Goal: Information Seeking & Learning: Stay updated

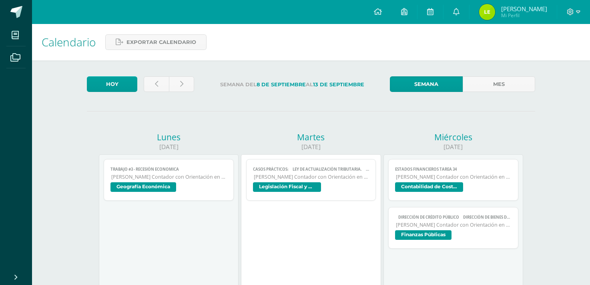
scroll to position [35, 0]
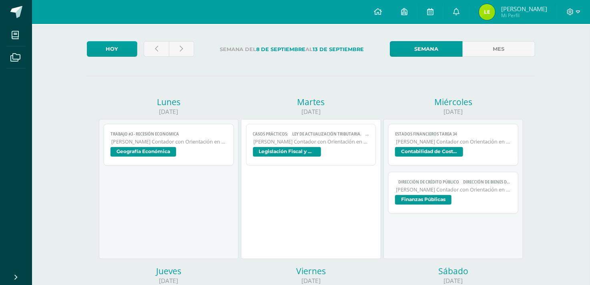
drag, startPoint x: 0, startPoint y: 0, endPoint x: 231, endPoint y: 64, distance: 239.6
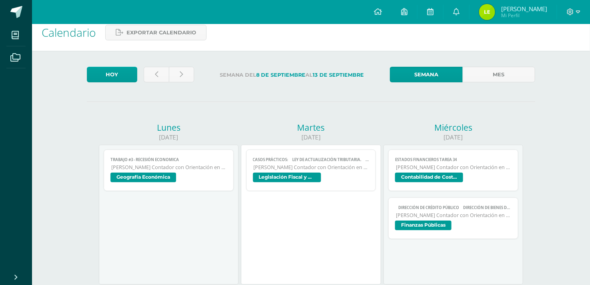
scroll to position [0, 0]
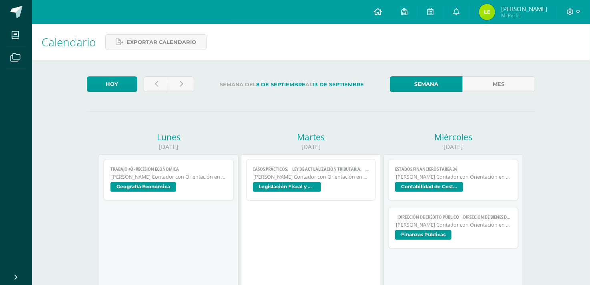
click at [382, 10] on icon at bounding box center [378, 11] width 8 height 7
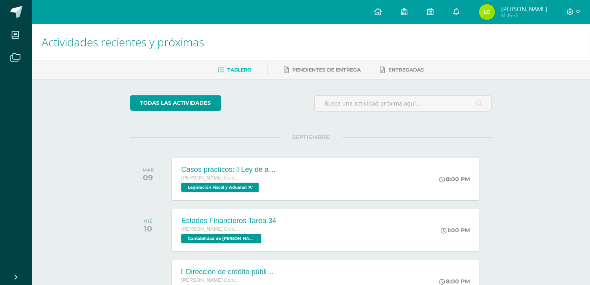
click at [433, 14] on icon at bounding box center [430, 11] width 6 height 7
click at [415, 14] on link at bounding box center [404, 12] width 26 height 24
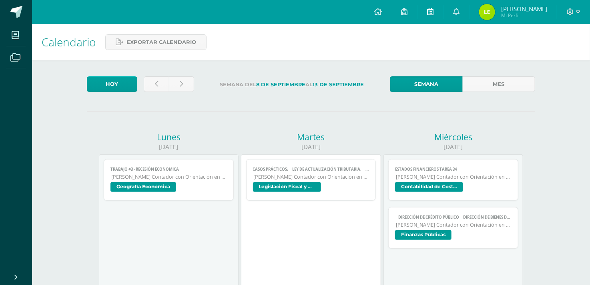
click at [433, 15] on span at bounding box center [430, 12] width 6 height 9
click at [441, 13] on link at bounding box center [430, 12] width 26 height 24
click at [433, 11] on icon at bounding box center [430, 11] width 6 height 7
click at [414, 14] on link at bounding box center [404, 12] width 26 height 24
click at [457, 13] on link at bounding box center [456, 12] width 26 height 24
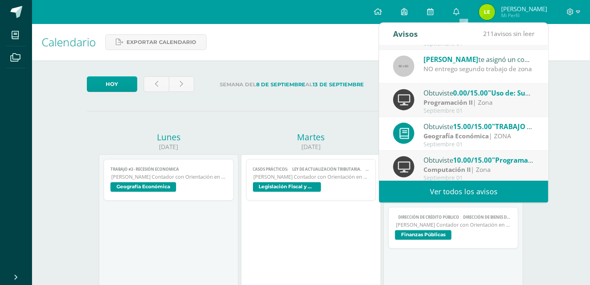
scroll to position [133, 0]
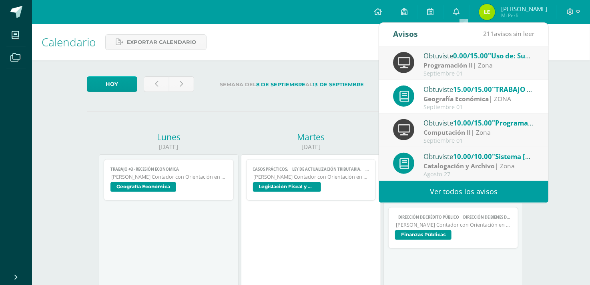
click at [475, 189] on link "Ver todos los avisos" at bounding box center [463, 192] width 169 height 22
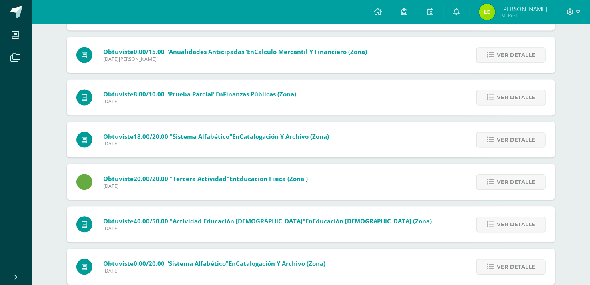
scroll to position [709, 0]
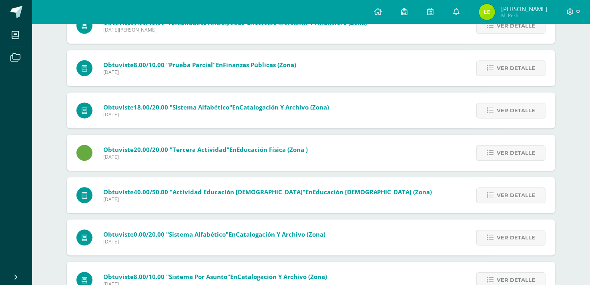
click at [39, 106] on div "Notificaciones Sin leer (211) Leídos Marcar todas como leídas Obtuviste 19.00/2…" at bounding box center [311, 12] width 558 height 1395
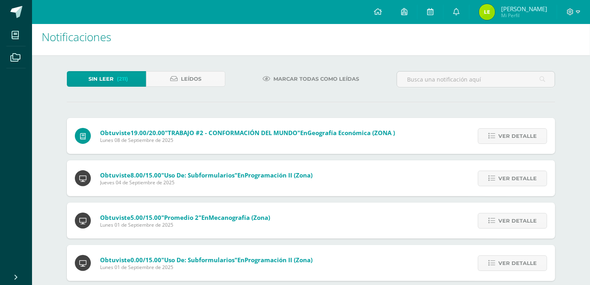
scroll to position [0, 0]
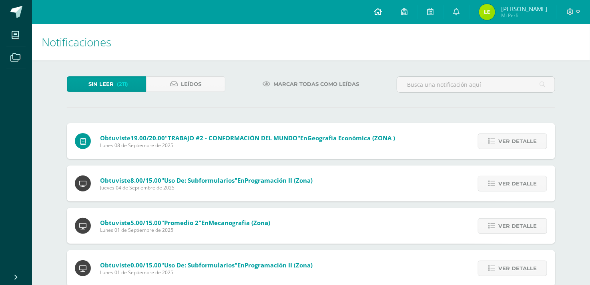
click at [381, 16] on link at bounding box center [377, 12] width 27 height 24
